Goal: Task Accomplishment & Management: Complete application form

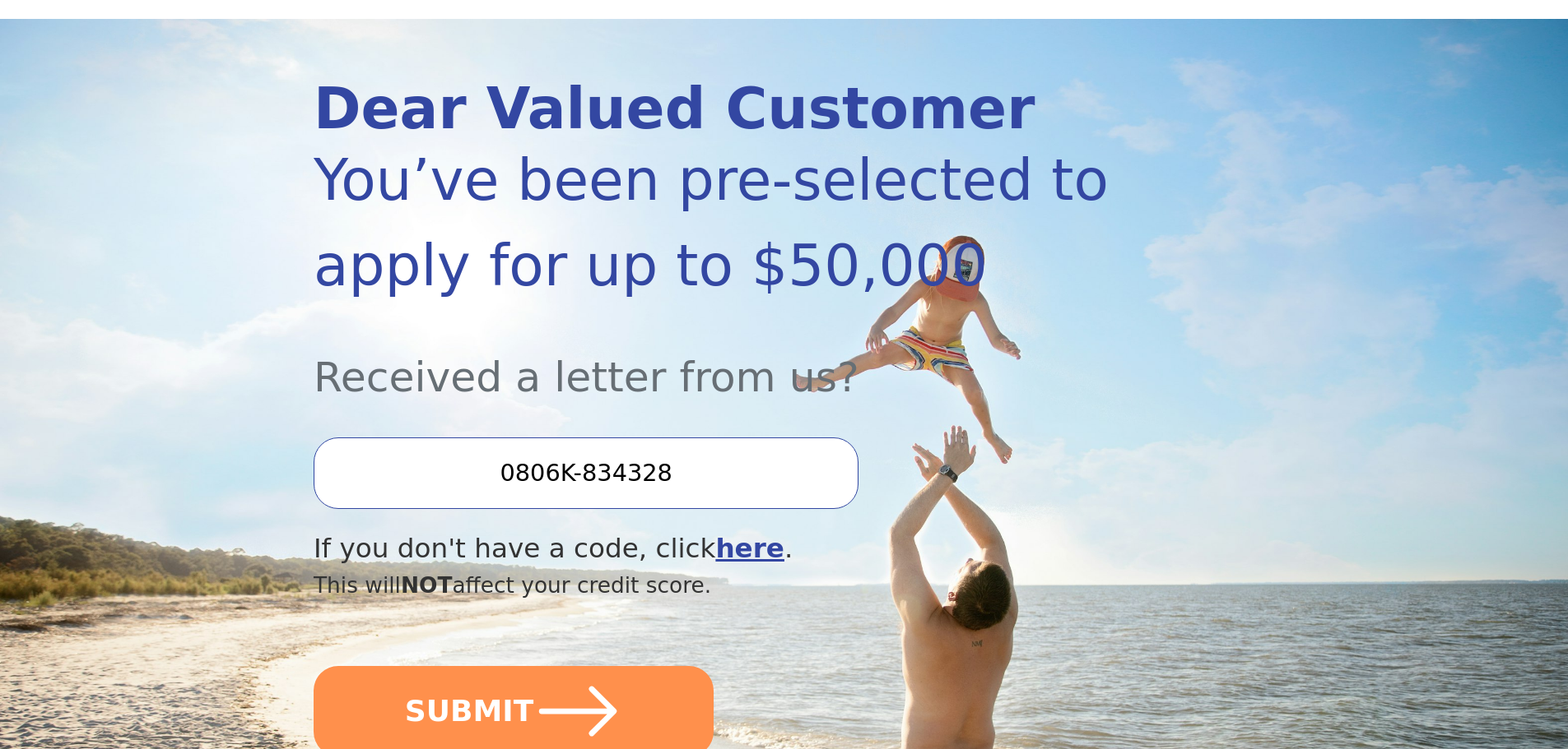
scroll to position [247, 0]
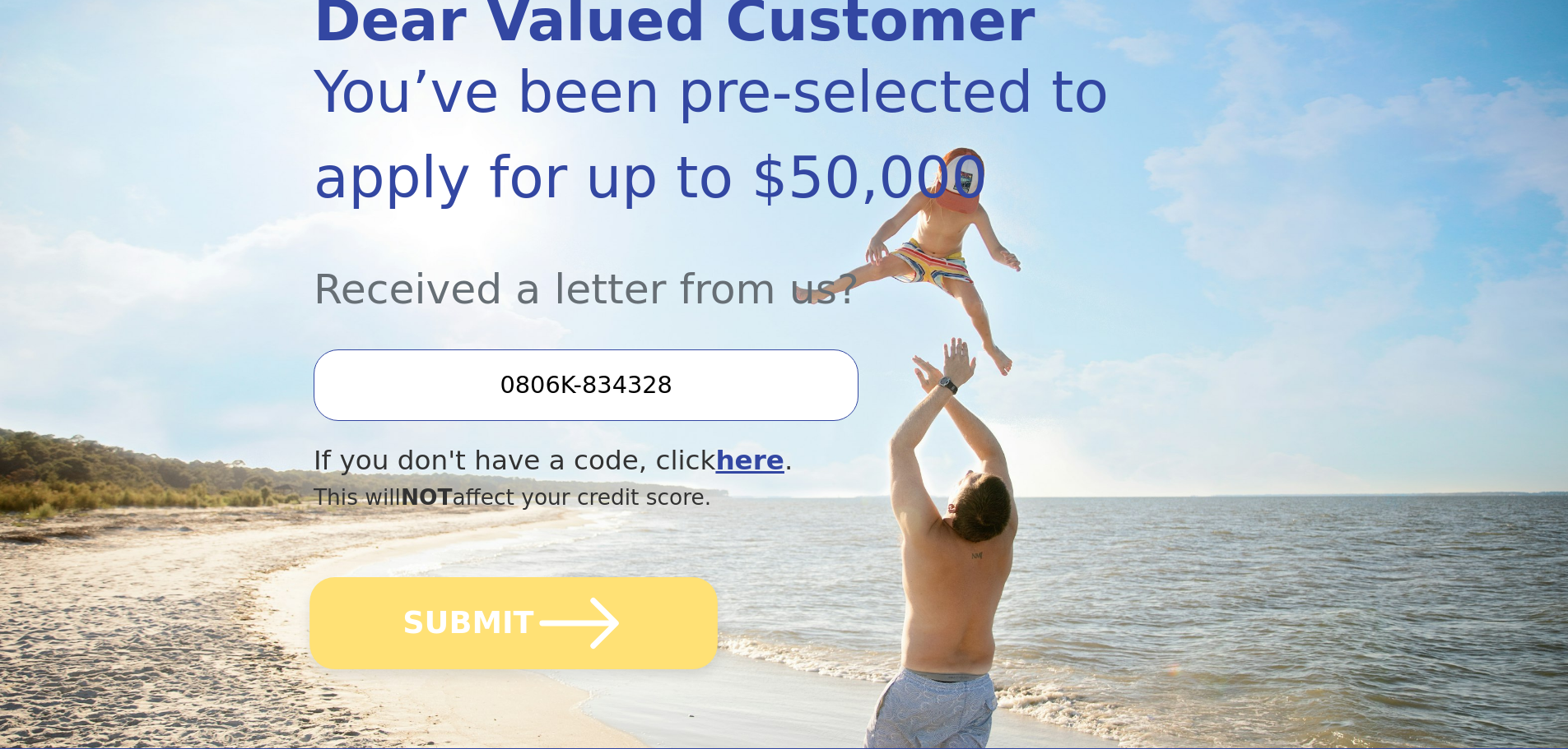
click at [579, 628] on icon "submit" at bounding box center [579, 623] width 91 height 91
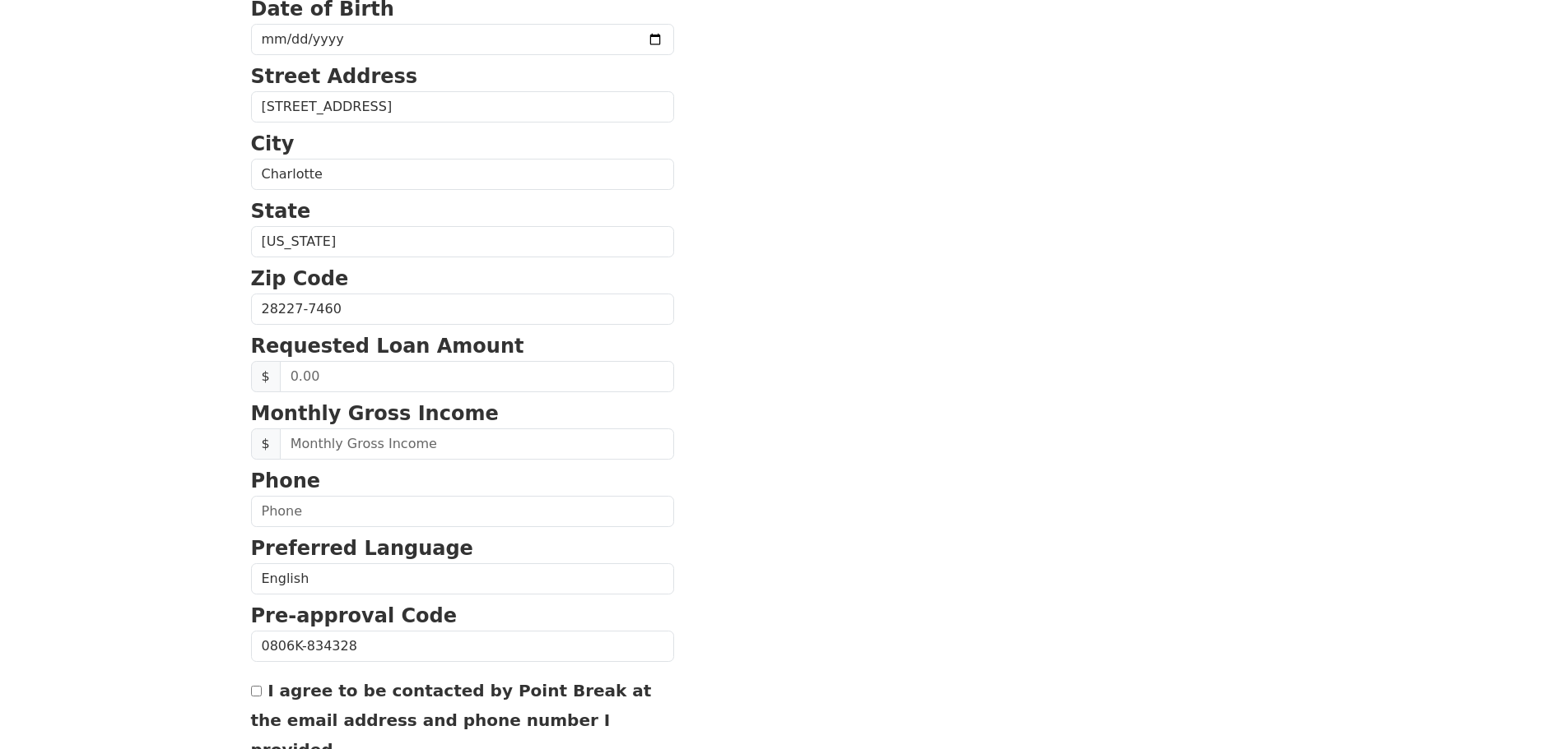
scroll to position [412, 0]
click at [408, 384] on input "text" at bounding box center [477, 375] width 394 height 31
type input "10,000.00"
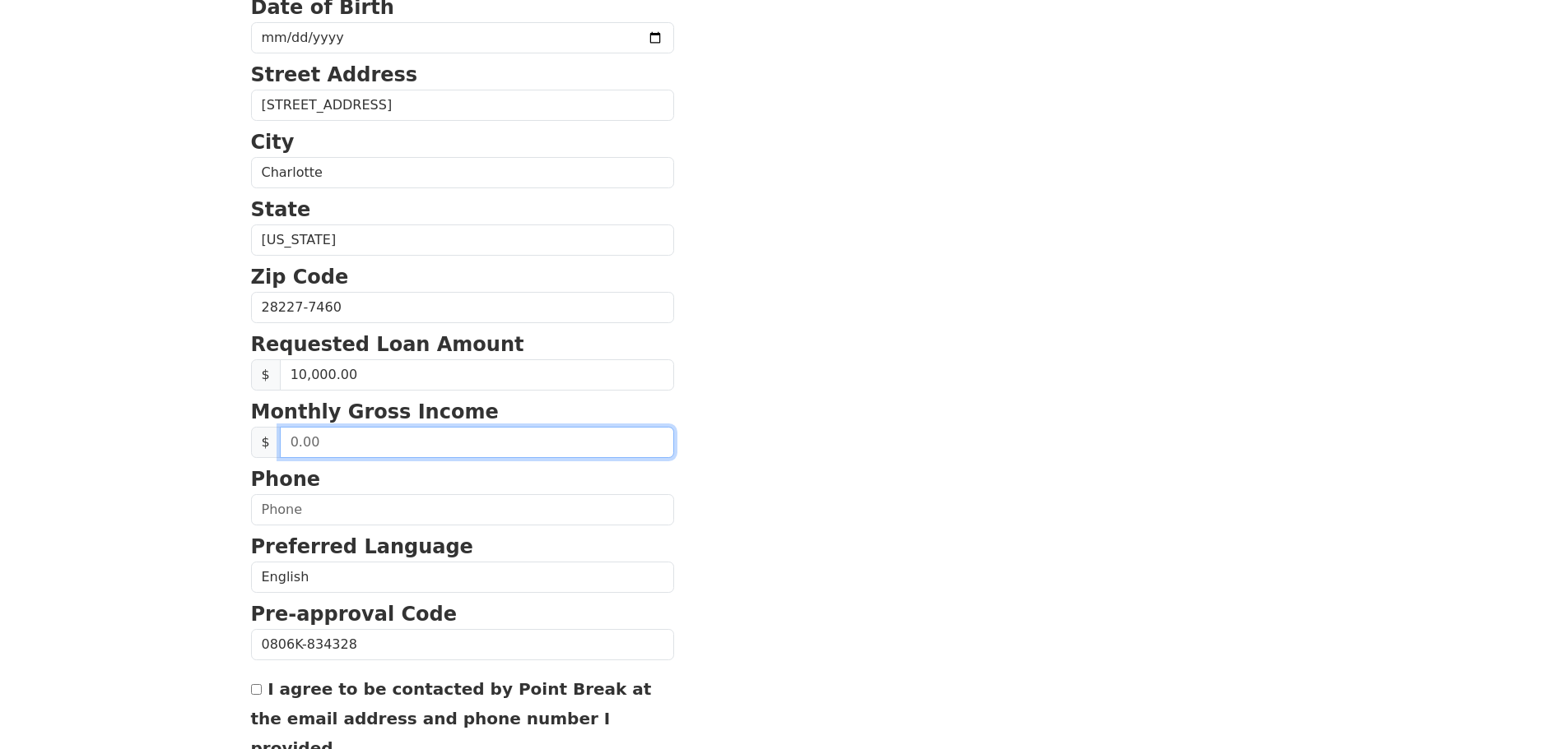
click at [355, 450] on input "text" at bounding box center [477, 443] width 394 height 31
type input "6,600.00"
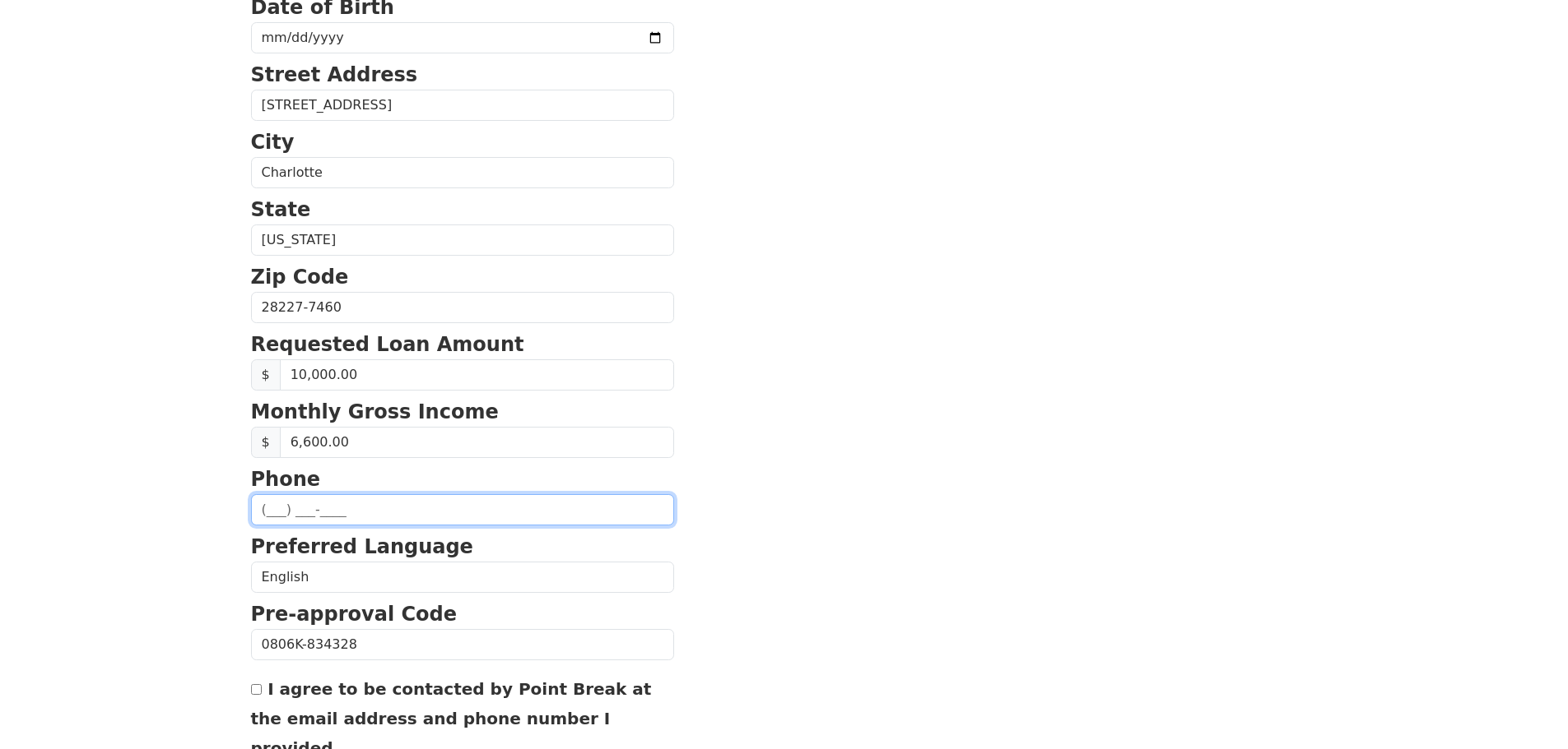
click at [356, 504] on input "text" at bounding box center [462, 510] width 423 height 31
type input "[PHONE_NUMBER]"
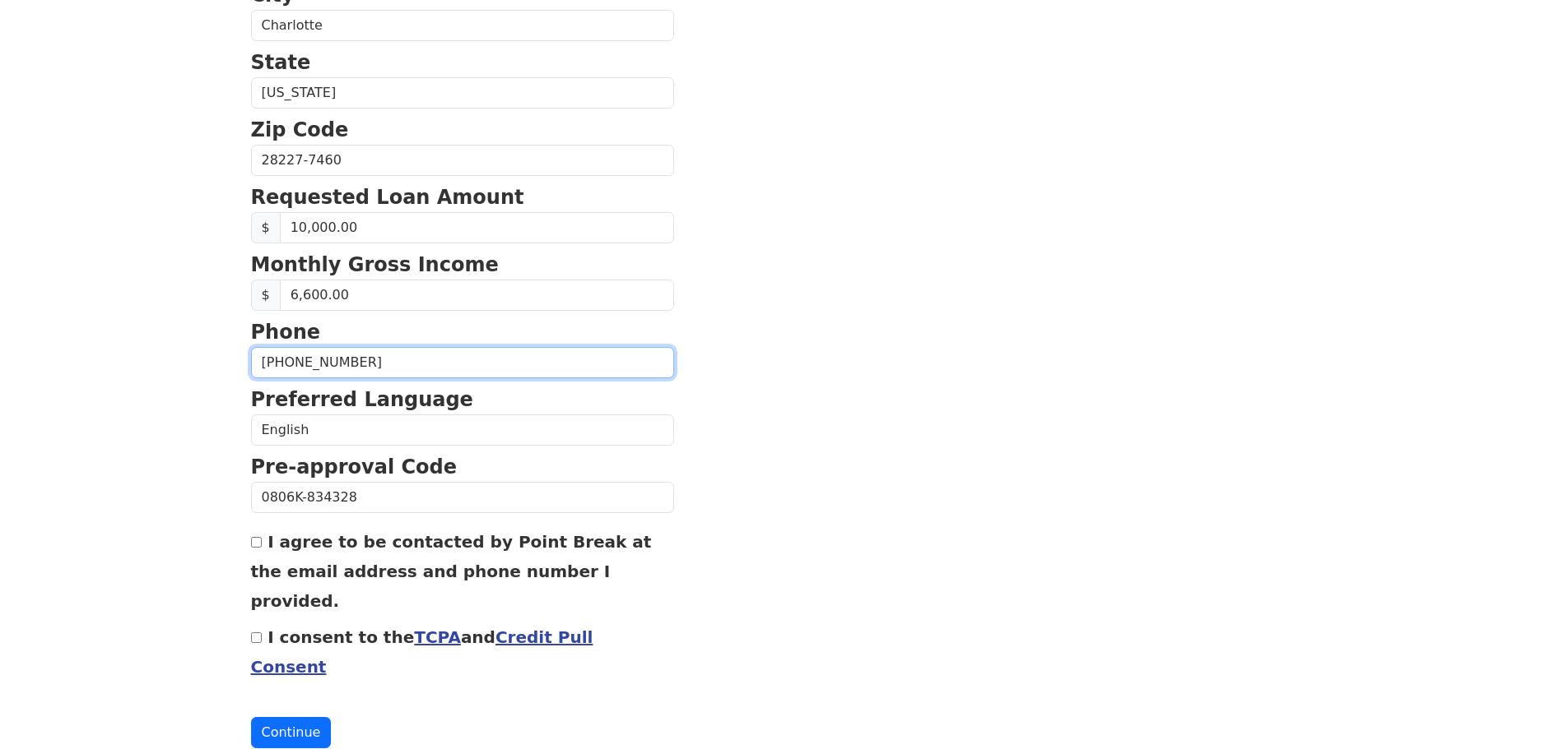
scroll to position [560, 0]
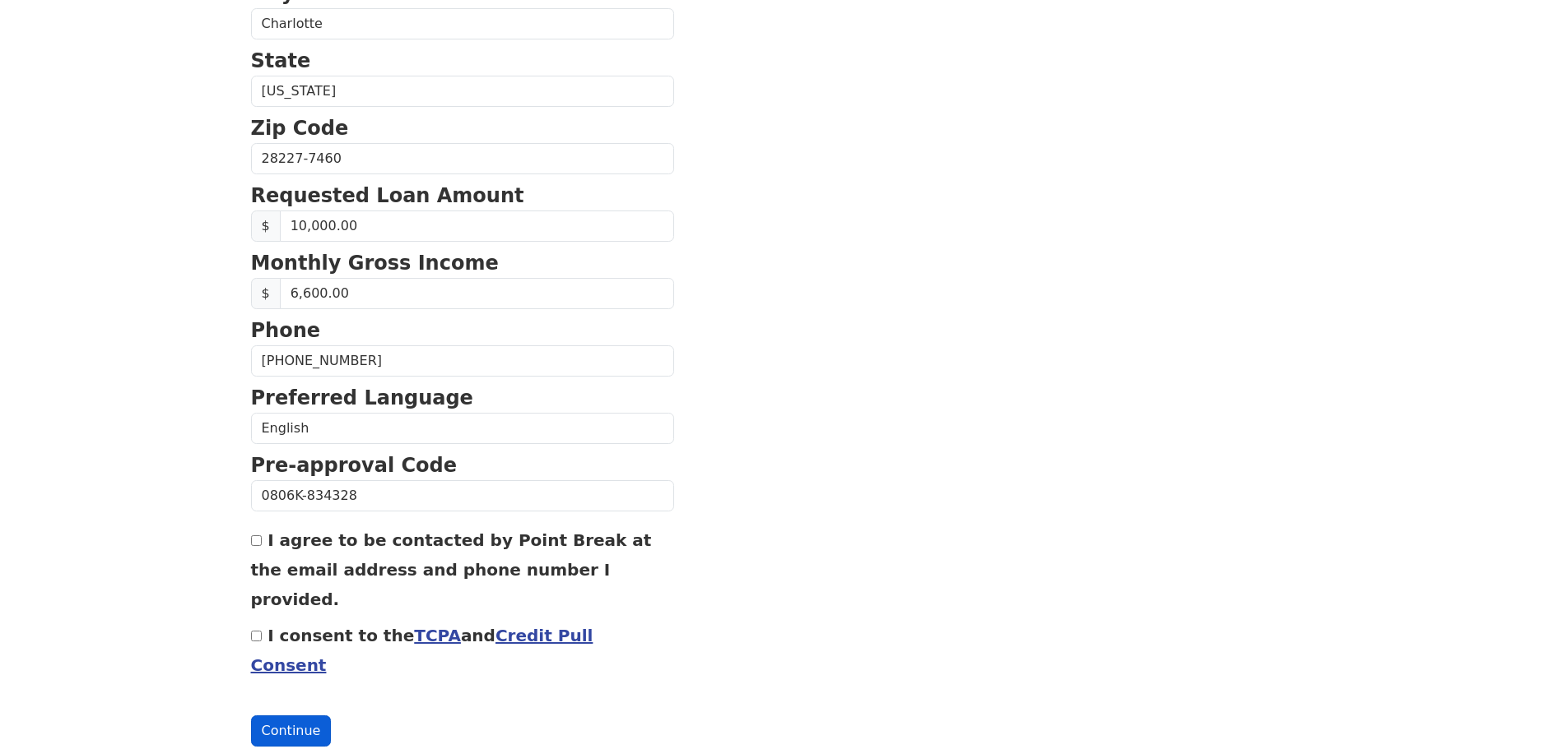
click at [290, 716] on button "Continue" at bounding box center [291, 731] width 81 height 31
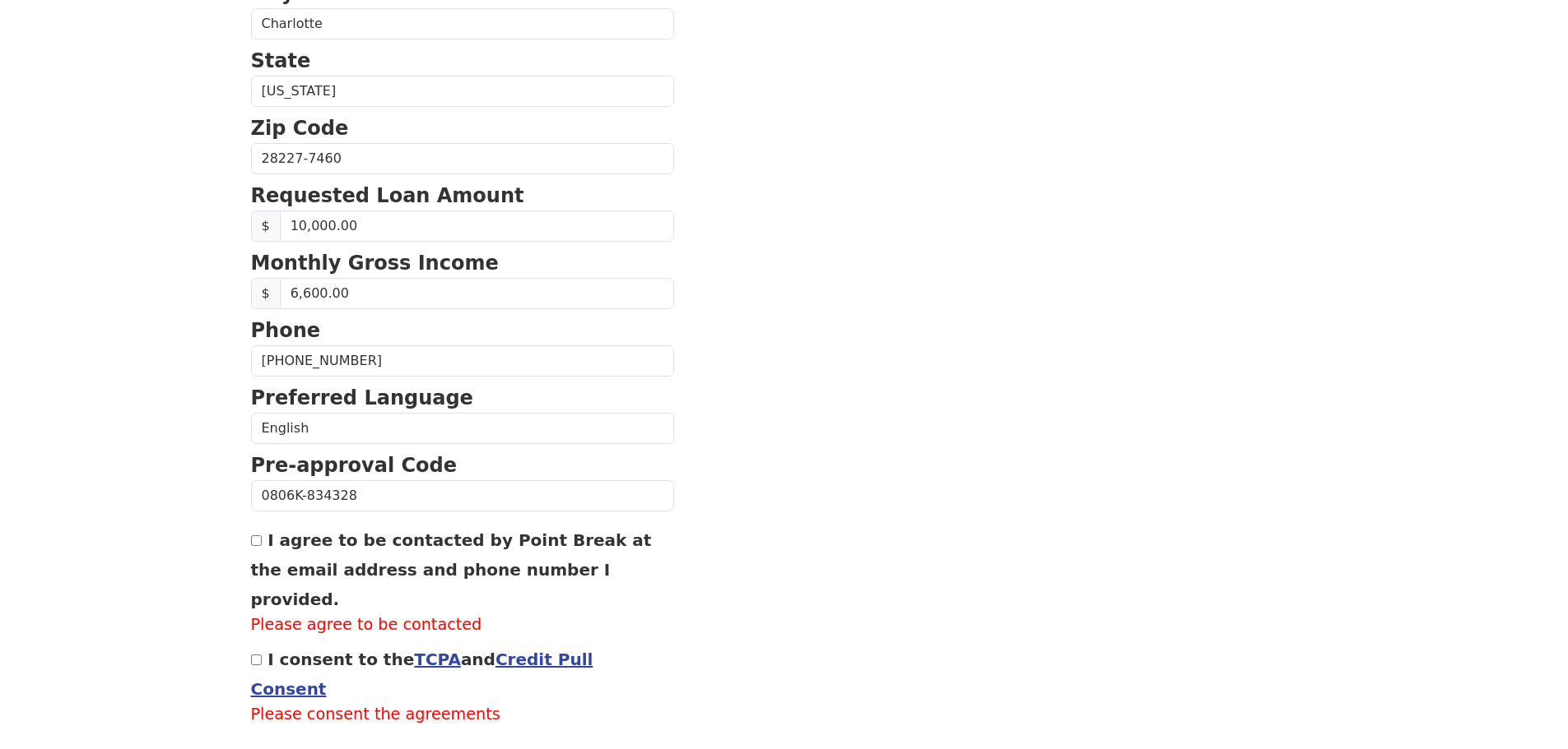
click at [258, 546] on input "I agree to be contacted by Point Break at the email address and phone number I …" at bounding box center [256, 540] width 11 height 11
checkbox input "true"
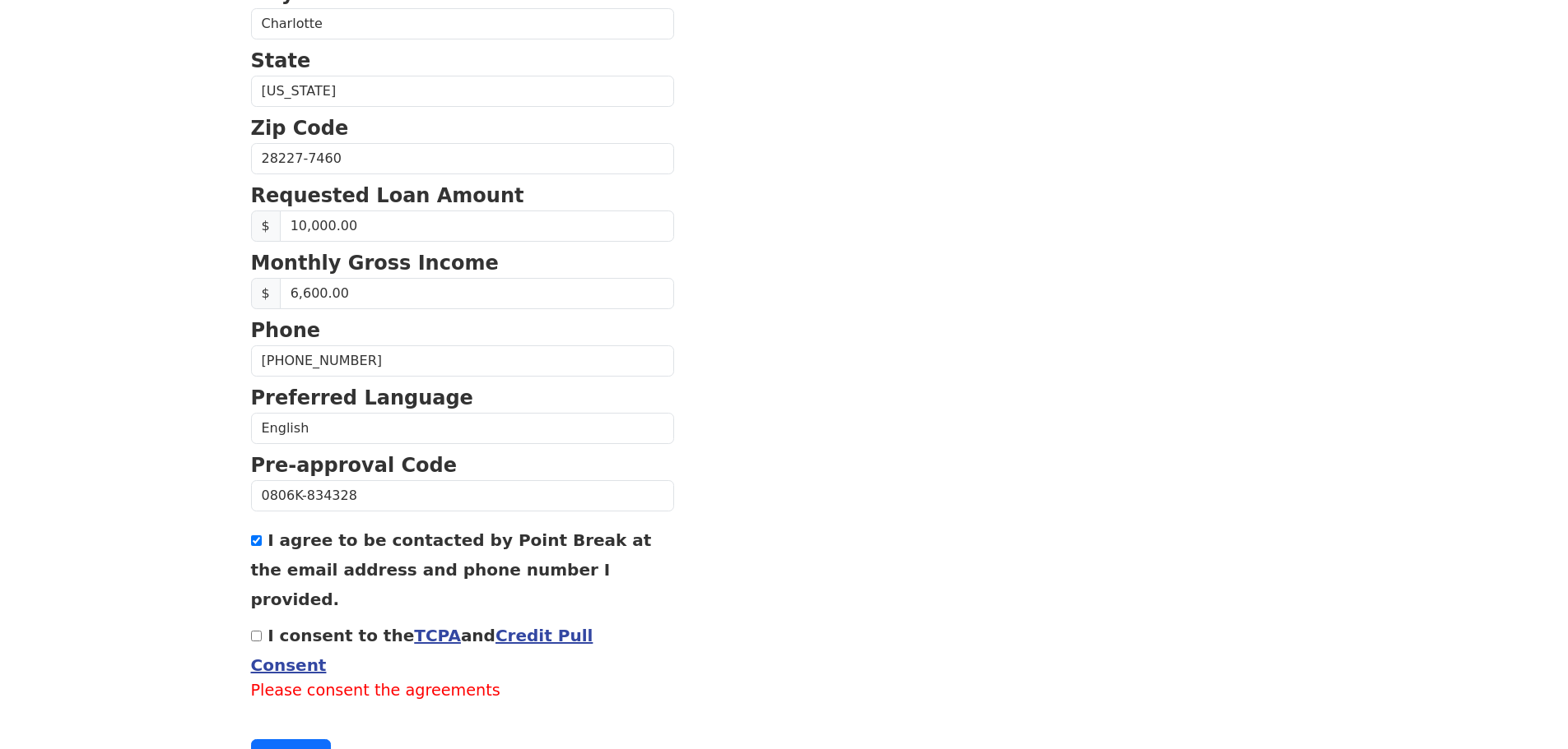
click at [259, 631] on input "I consent to the TCPA and Credit Pull Consent" at bounding box center [256, 636] width 11 height 11
checkbox input "true"
click at [259, 716] on button "Continue" at bounding box center [291, 731] width 81 height 31
click at [280, 716] on button "Continue" at bounding box center [291, 731] width 81 height 31
click at [300, 716] on button "Continue" at bounding box center [291, 731] width 81 height 31
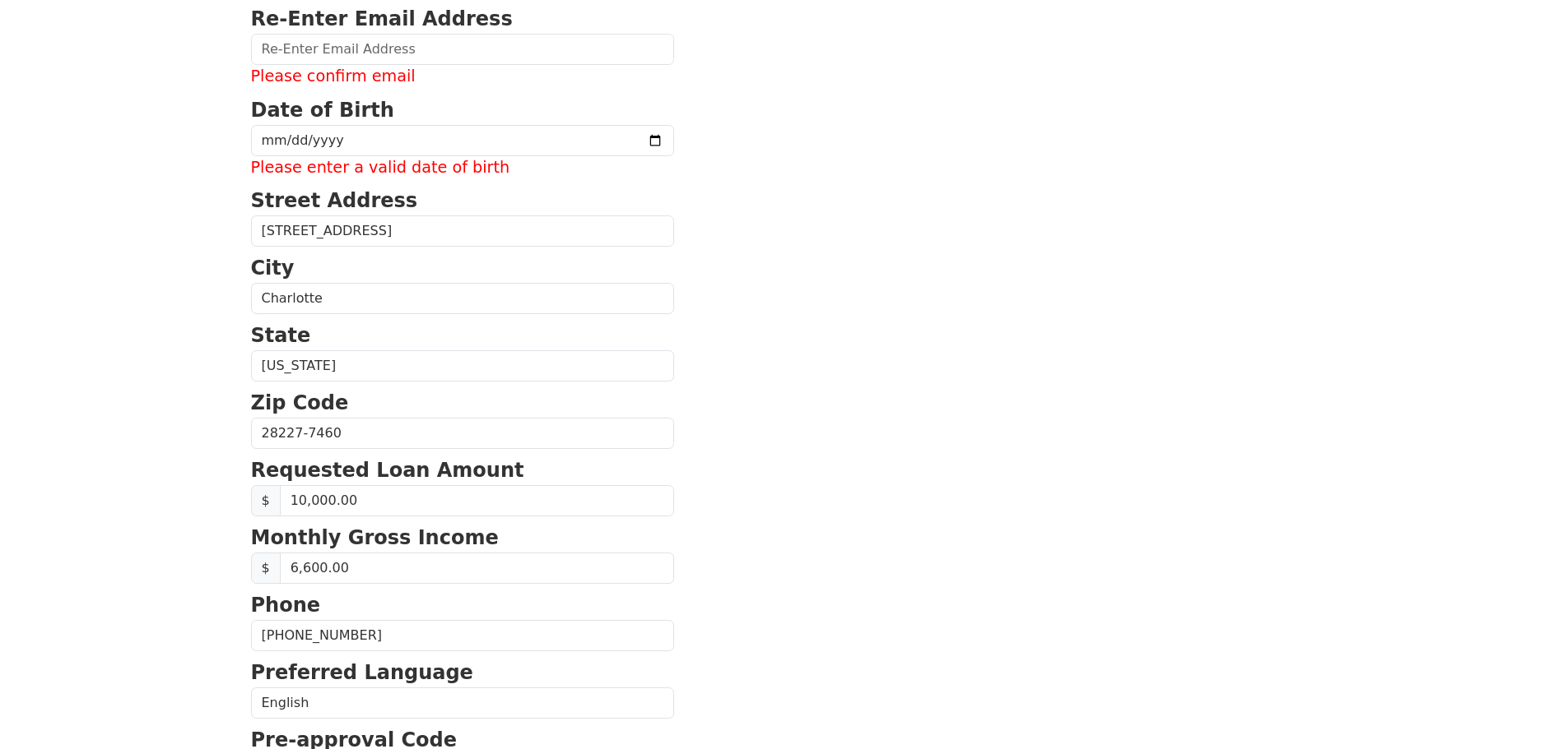
scroll to position [56, 0]
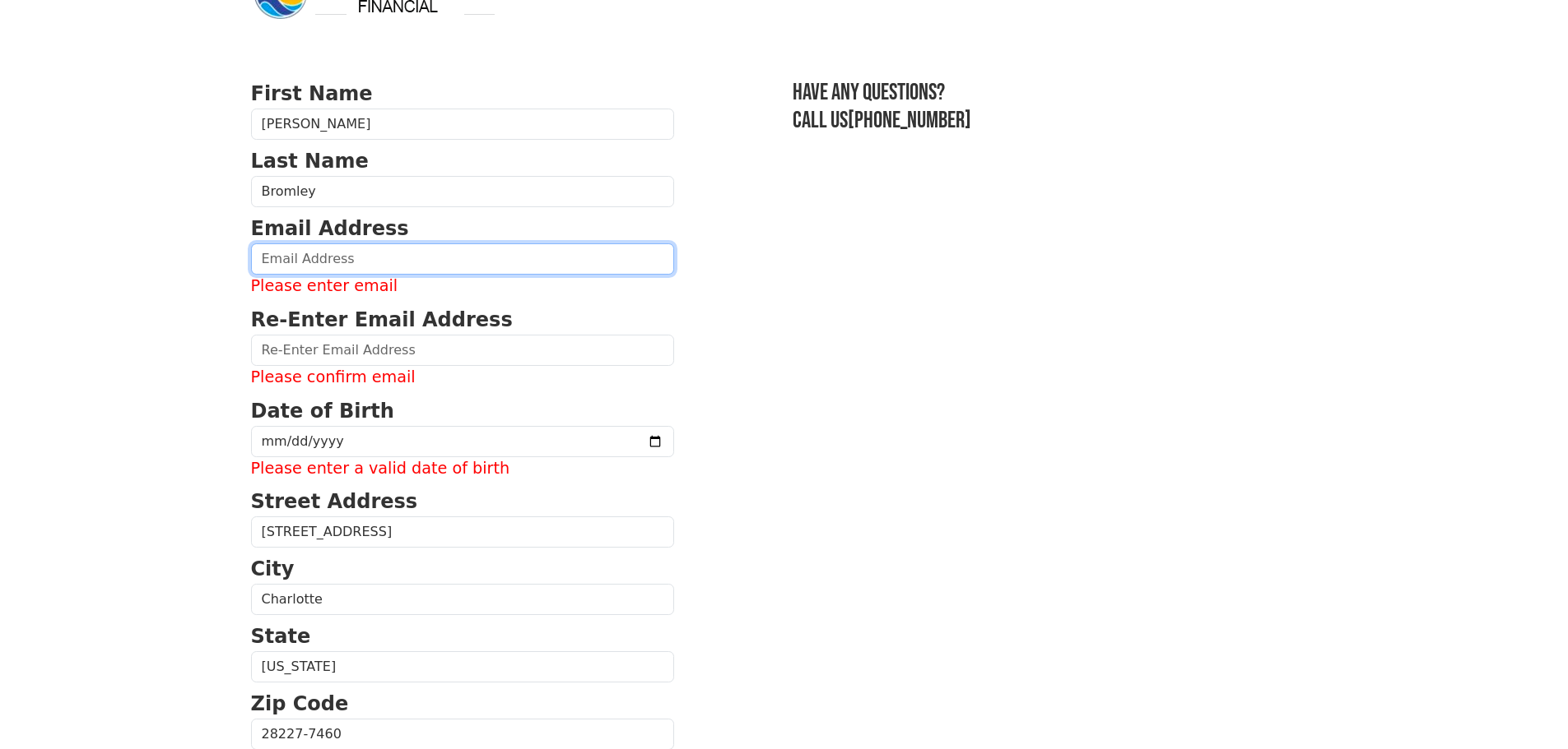
click at [334, 271] on input "email" at bounding box center [462, 259] width 423 height 31
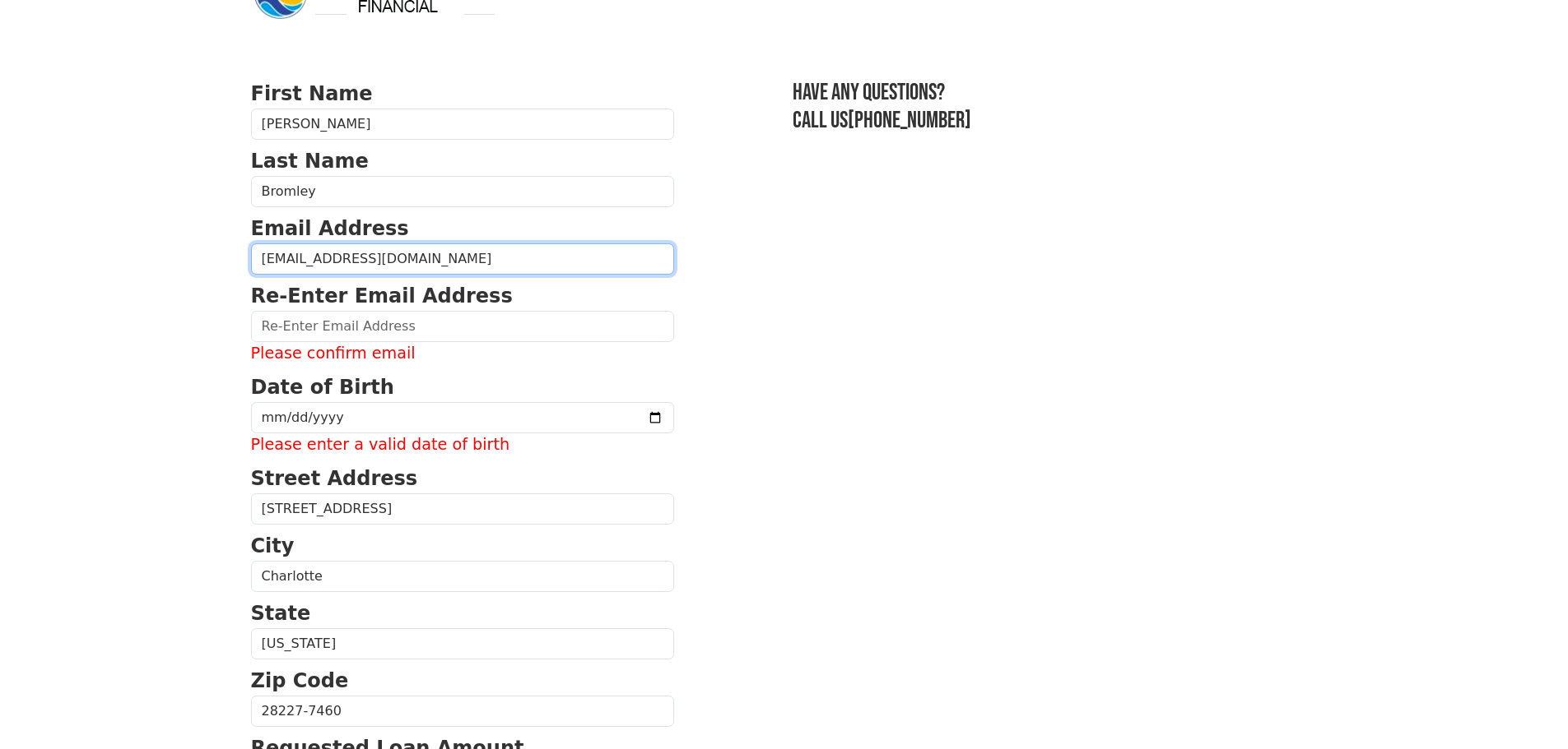
drag, startPoint x: 428, startPoint y: 261, endPoint x: 0, endPoint y: 273, distance: 428.2
click at [0, 273] on body "First Name Kevin Last Name Bromley Email Address kbromley612@gmail.com Re-Enter…" at bounding box center [784, 319] width 1568 height 749
type input "kbromley612@gmail.com"
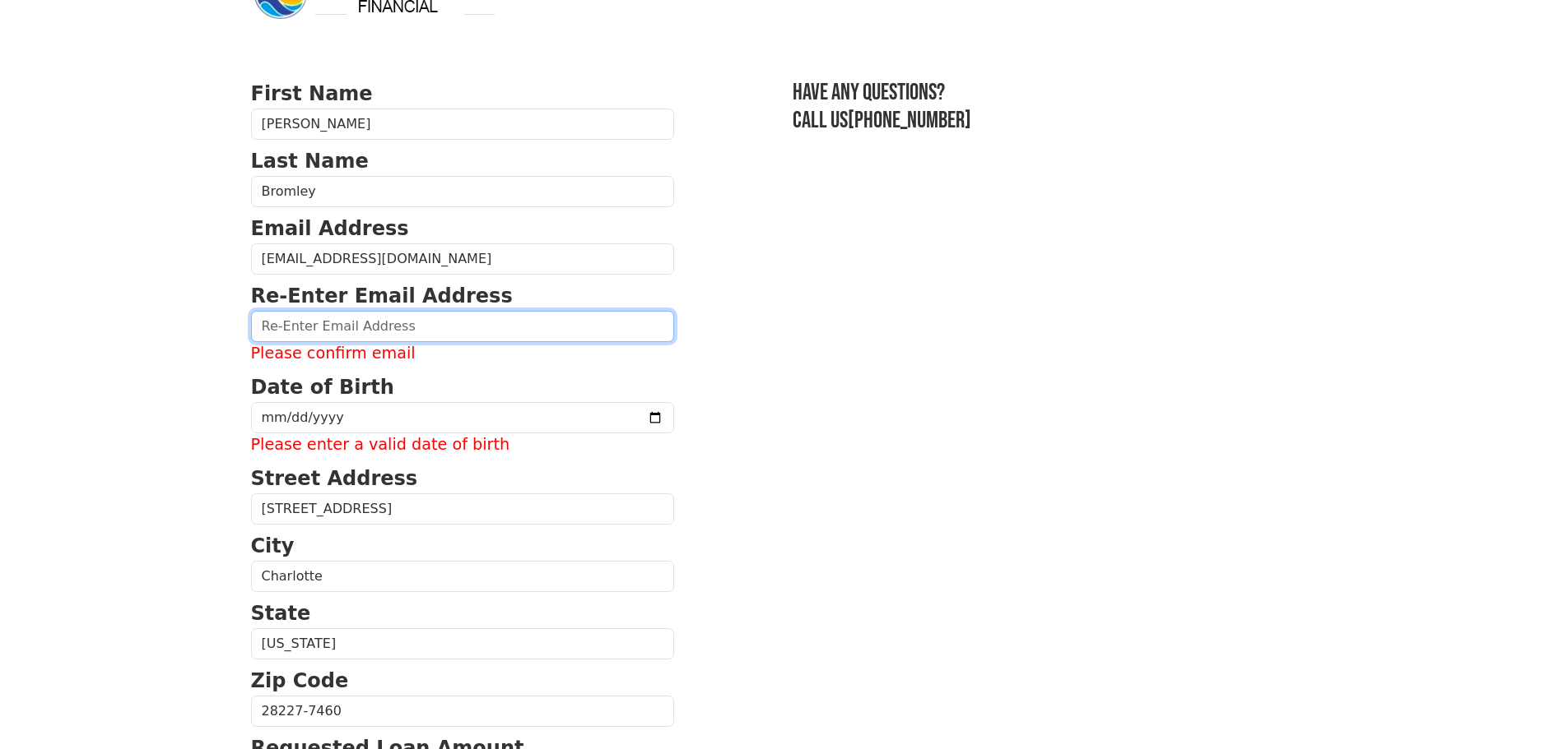
click at [289, 334] on input "email" at bounding box center [462, 327] width 423 height 31
paste input "kbromley612@gmail.com"
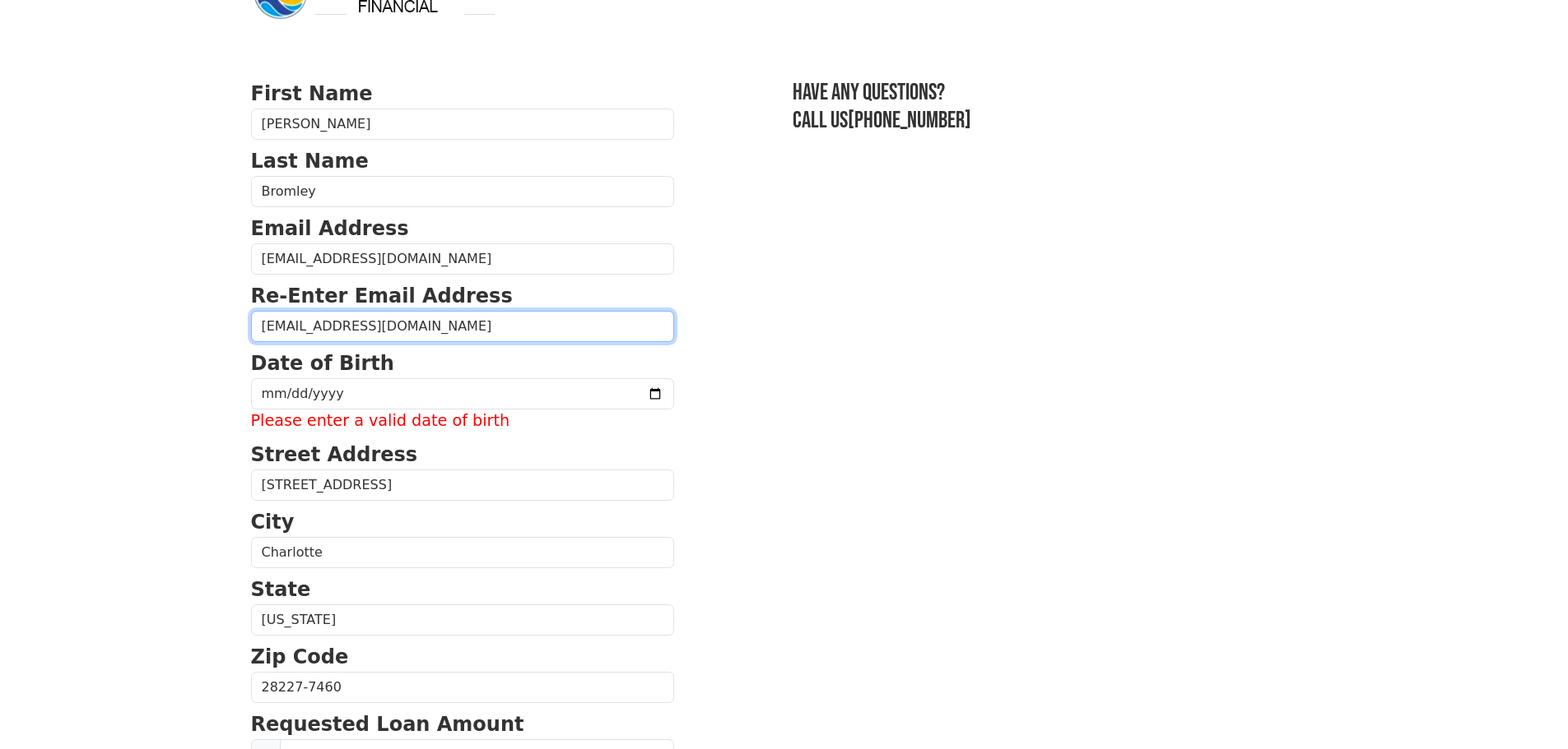
type input "kbromley612@gmail.com"
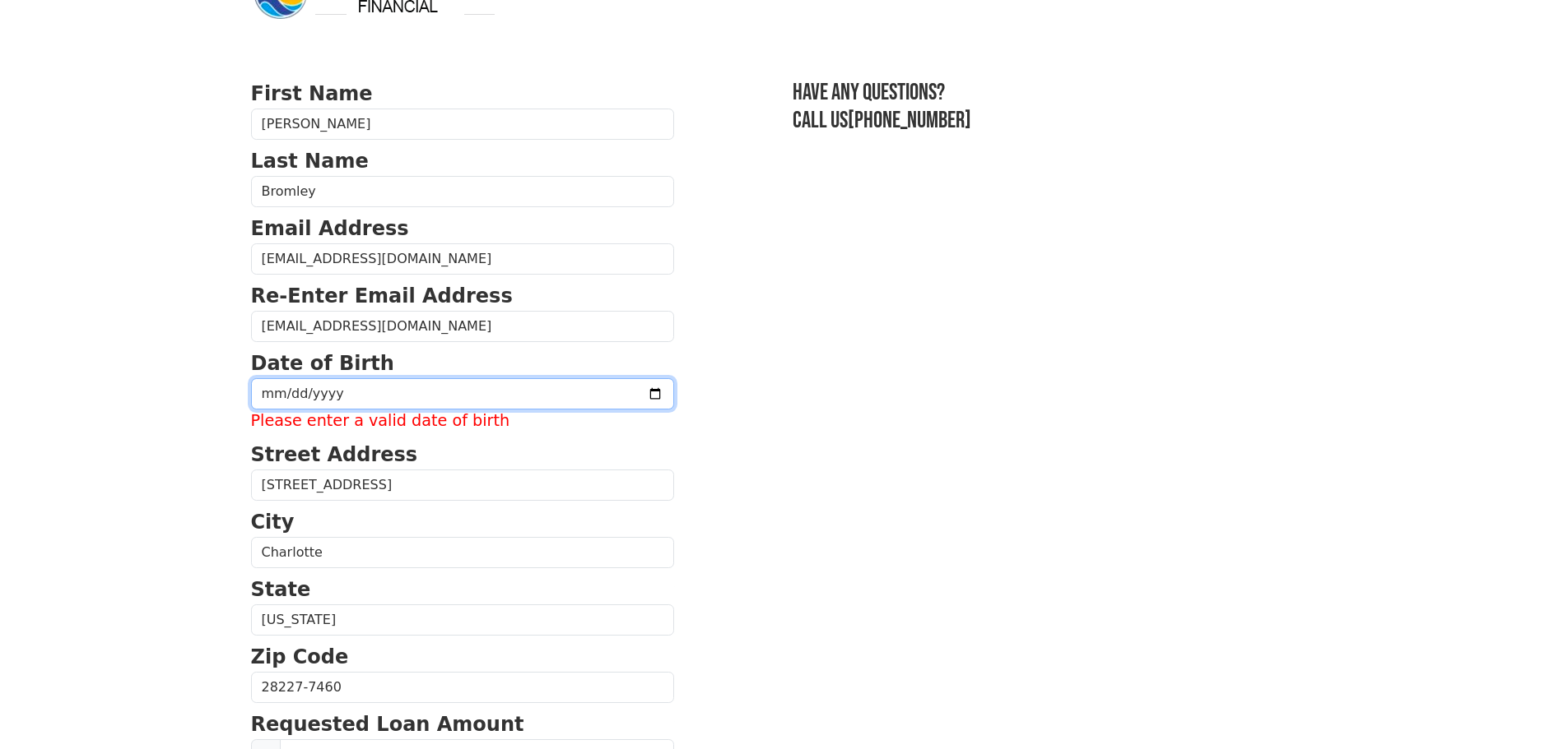
click at [270, 397] on input "date" at bounding box center [462, 394] width 423 height 31
type input "1992-02-14"
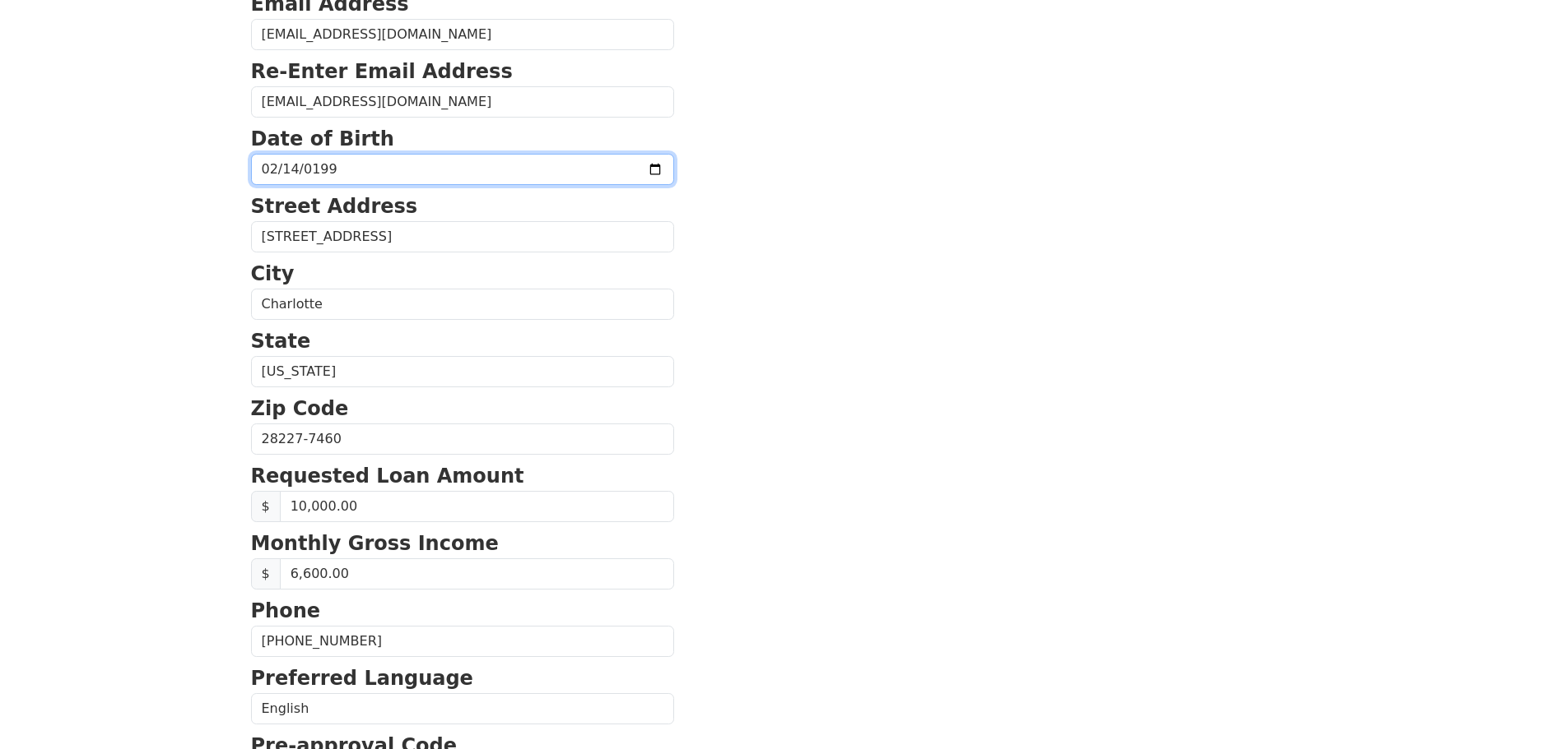
scroll to position [560, 0]
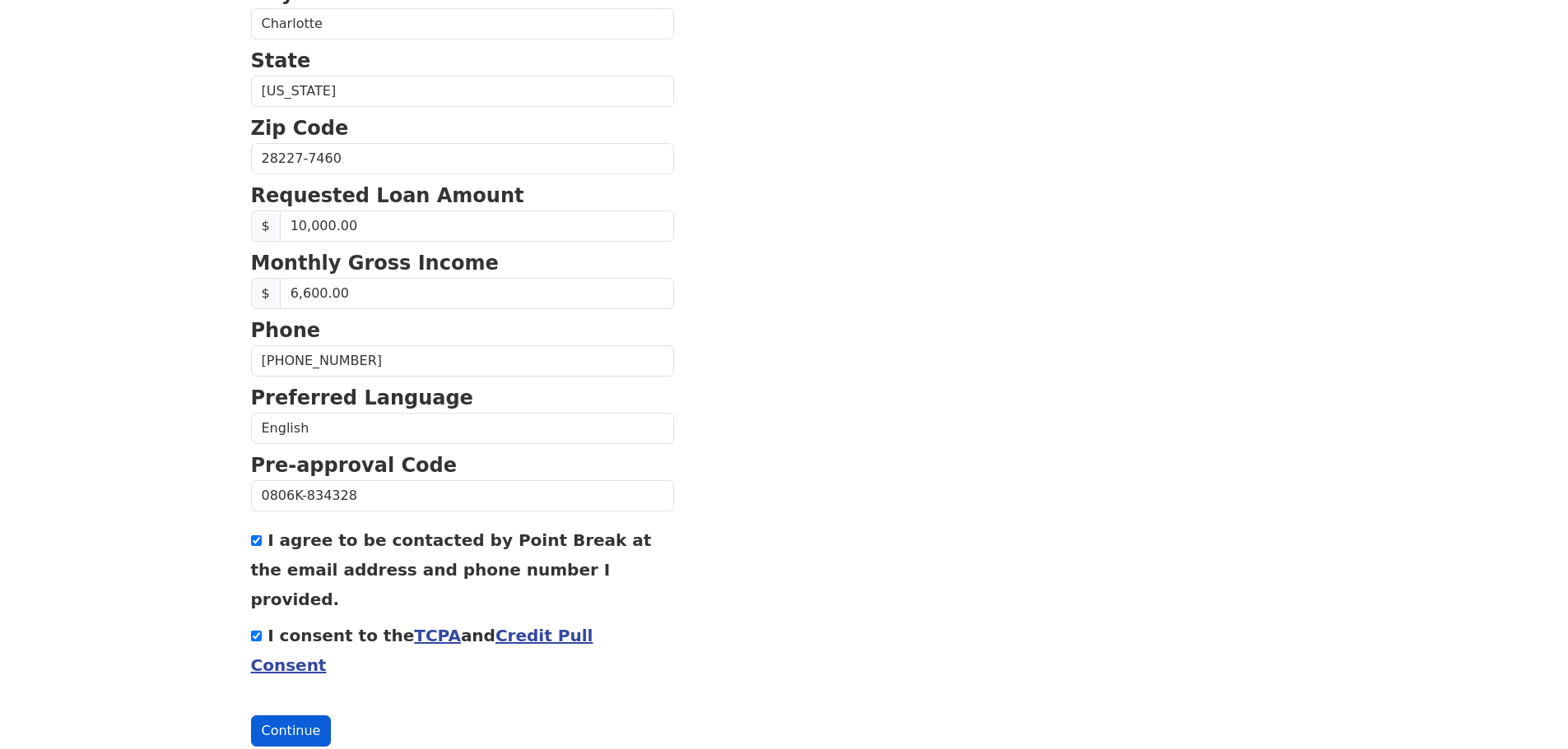
click at [297, 716] on button "Continue" at bounding box center [291, 731] width 81 height 31
